Goal: Information Seeking & Learning: Learn about a topic

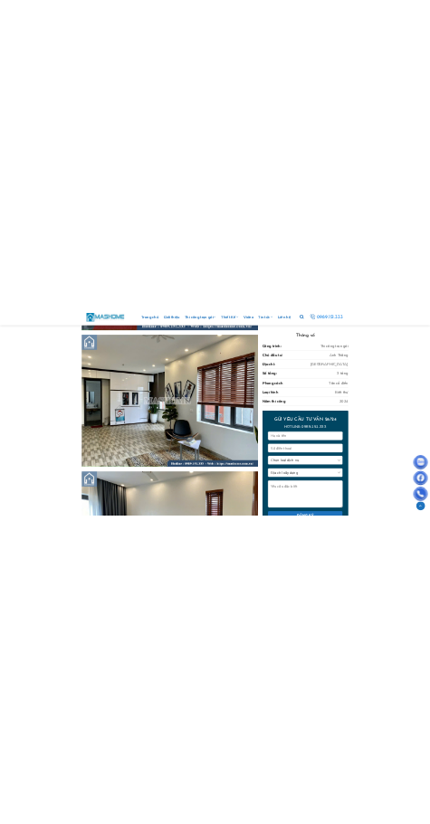
scroll to position [2986, 0]
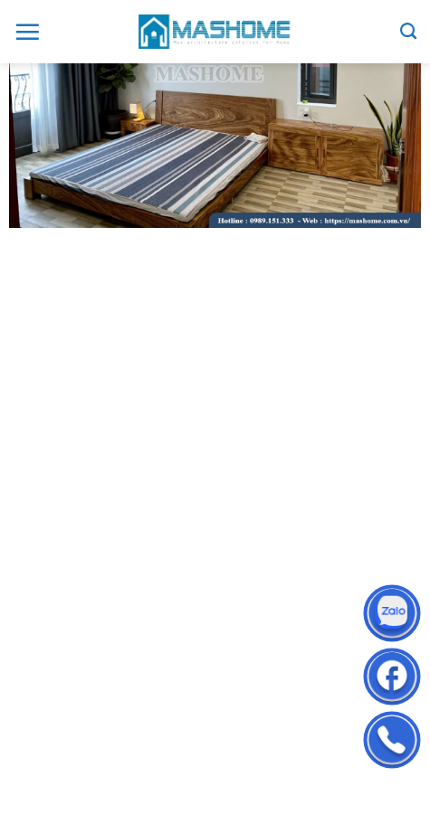
scroll to position [2805, 0]
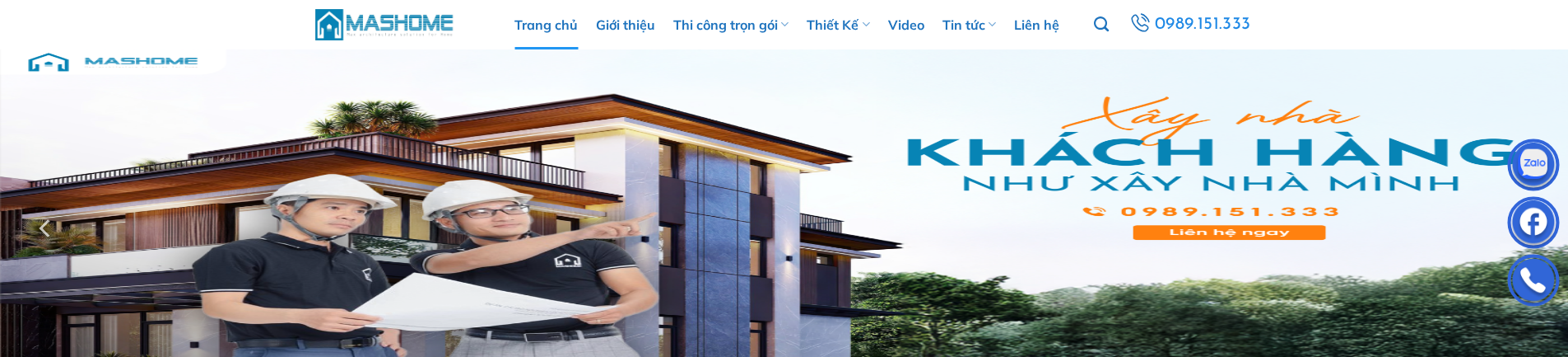
click at [372, 227] on img at bounding box center [784, 228] width 1568 height 357
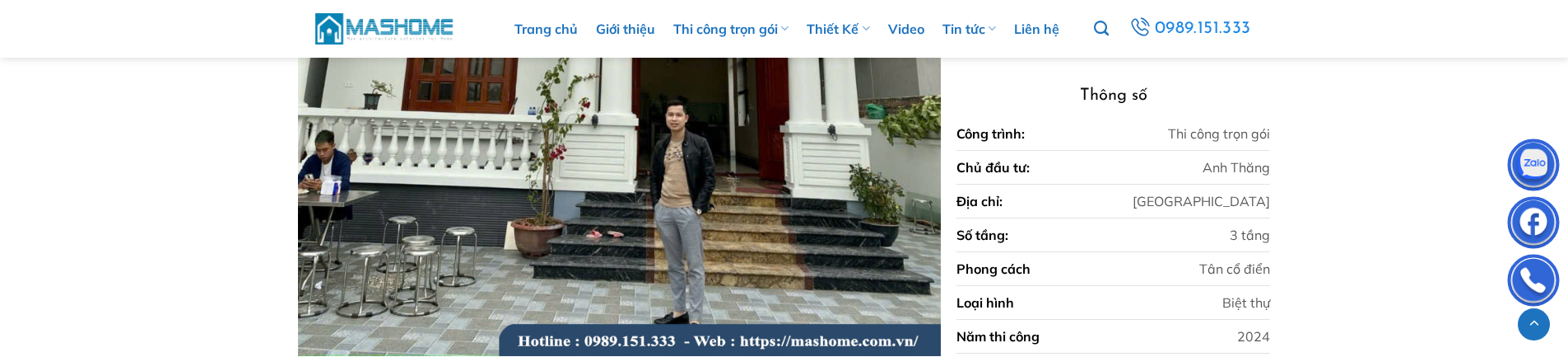
scroll to position [1648, 0]
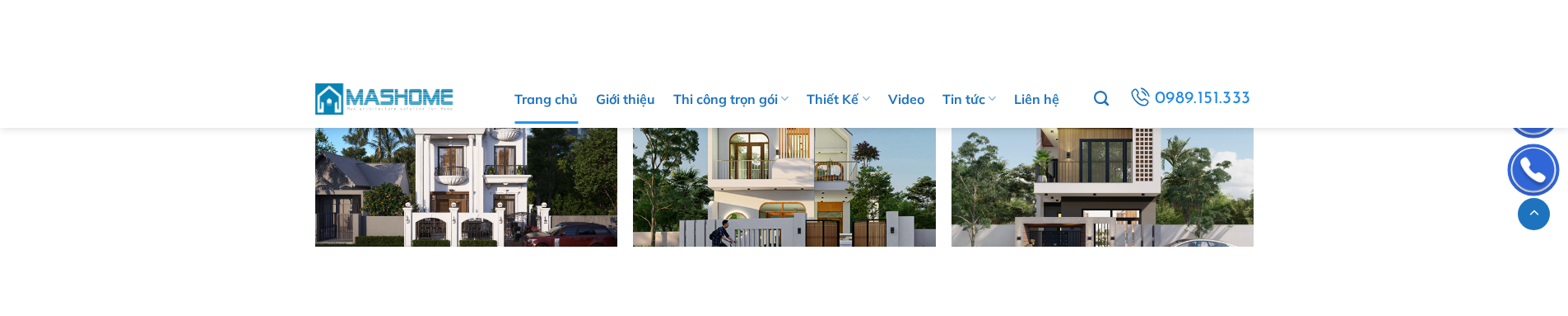
scroll to position [2969, 0]
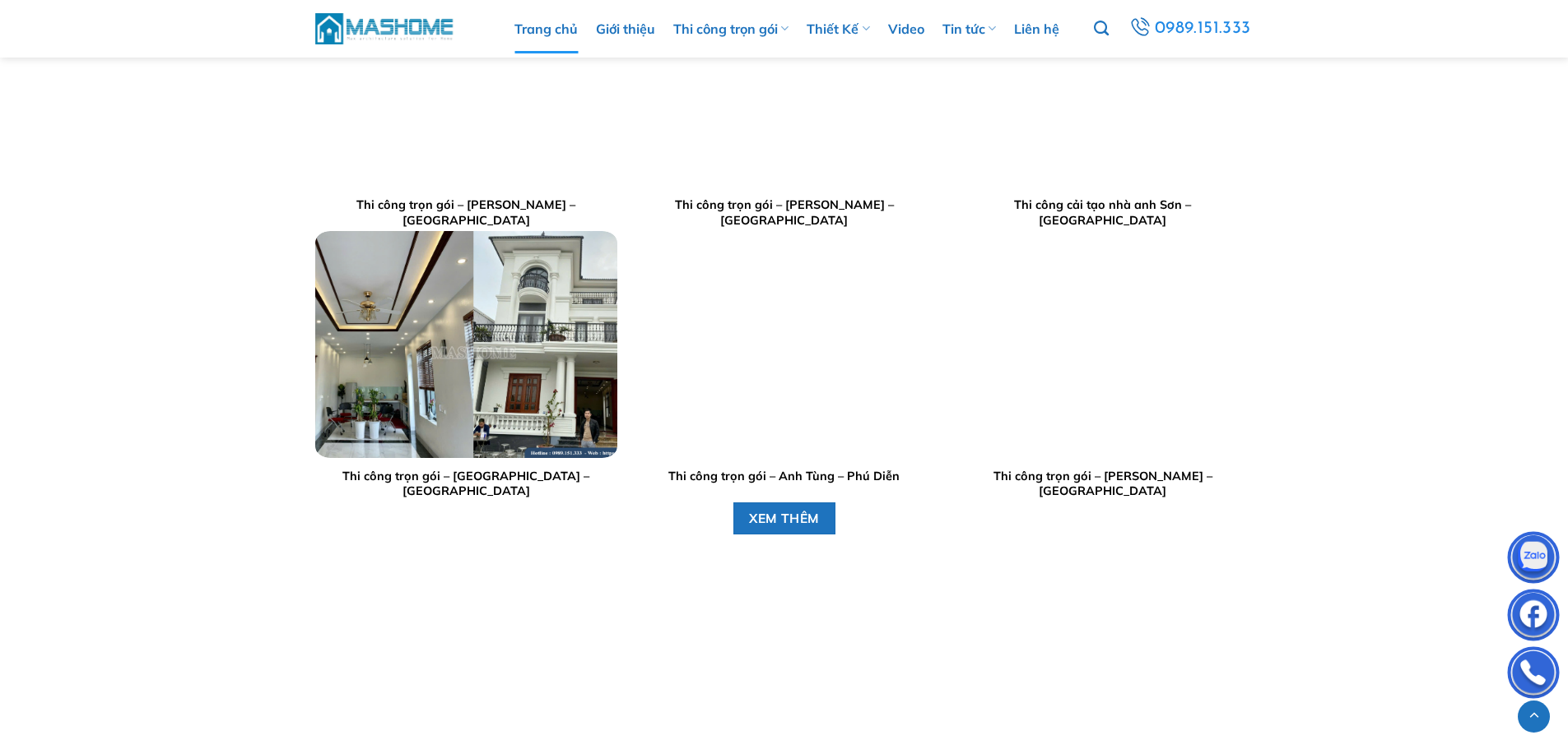
scroll to position [1974, 0]
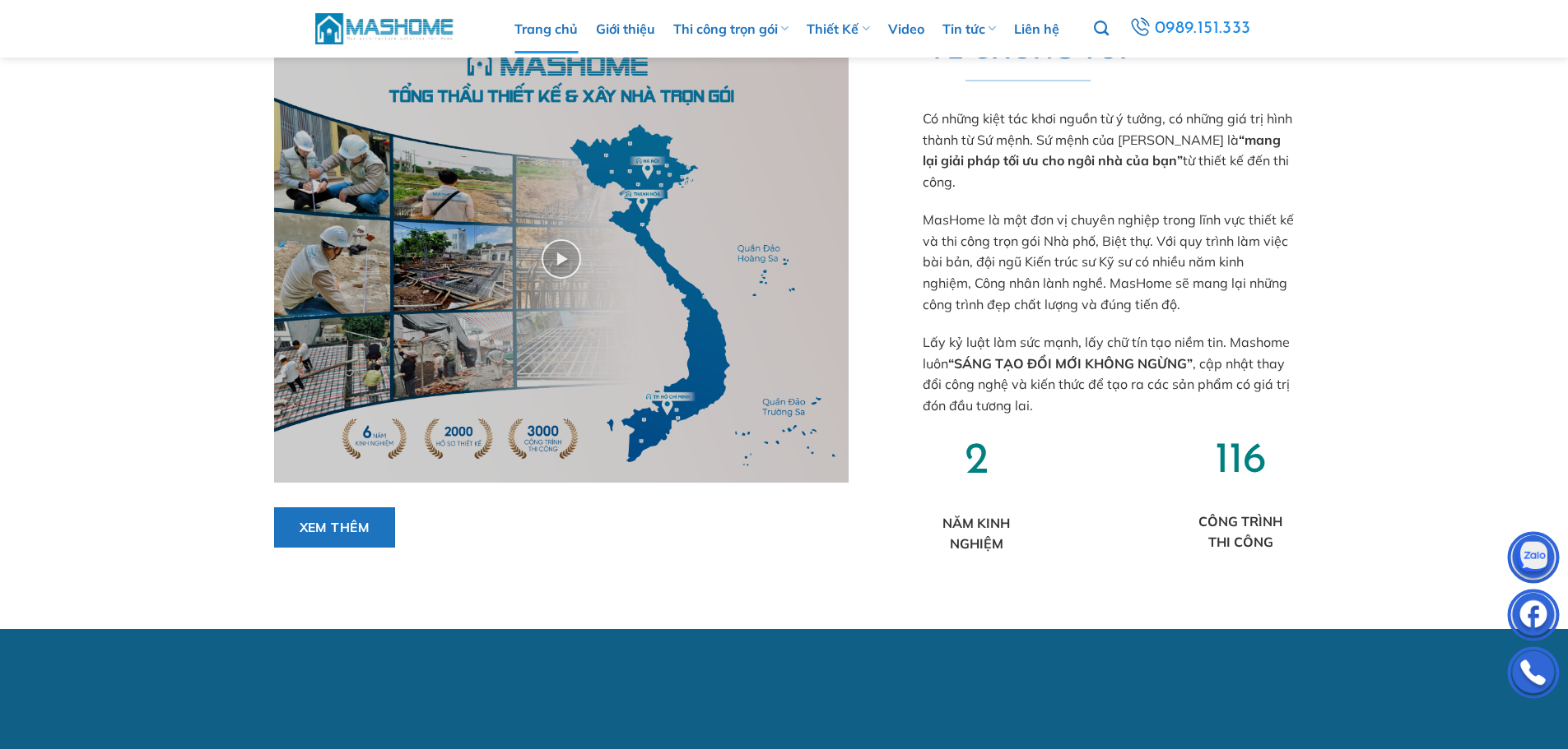
scroll to position [904, 0]
